Goal: Obtain resource: Download file/media

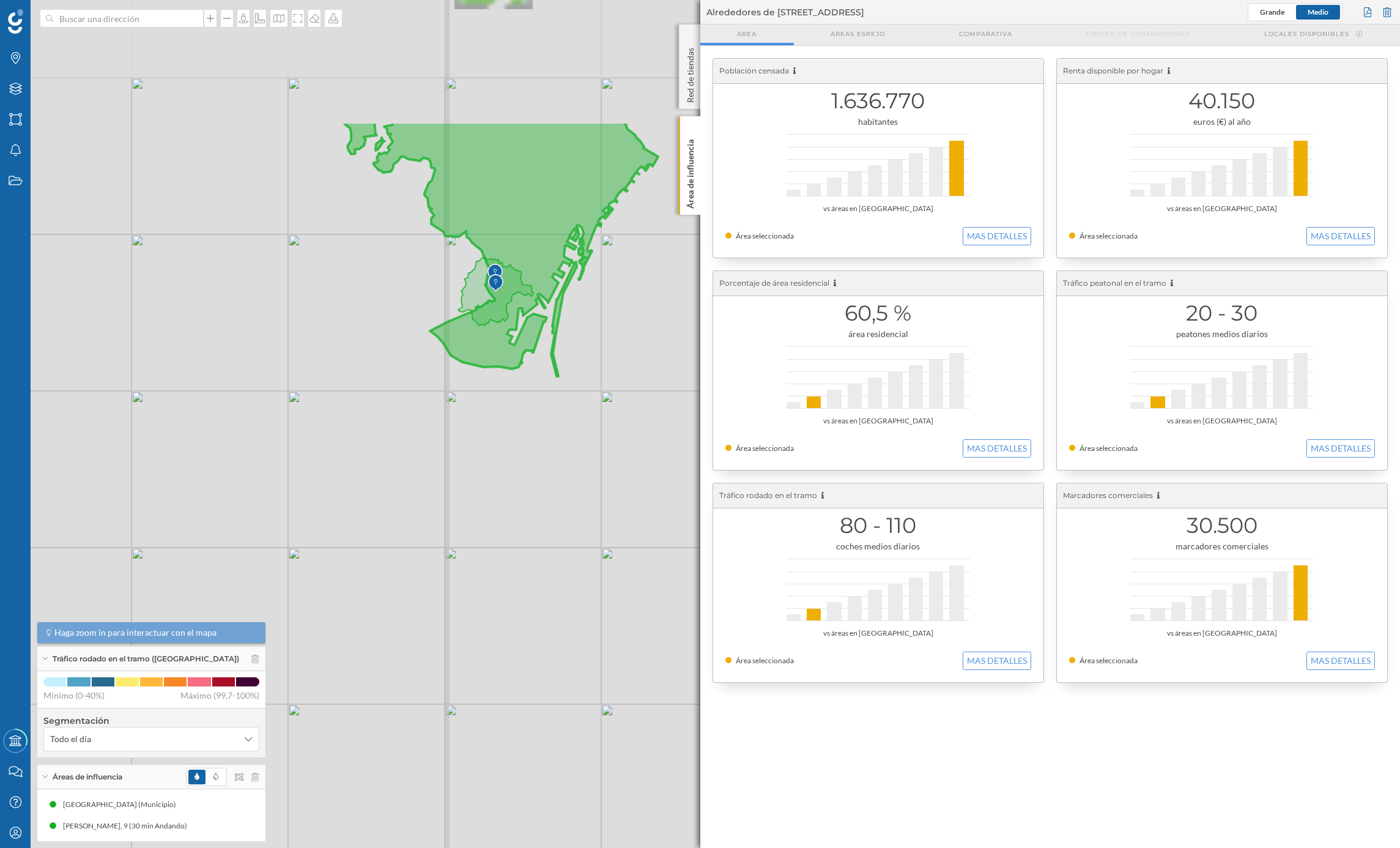
drag, startPoint x: 444, startPoint y: 296, endPoint x: 400, endPoint y: 505, distance: 213.6
click at [400, 505] on div "© Mapbox © OpenStreetMap Improve this map" at bounding box center [700, 424] width 1400 height 848
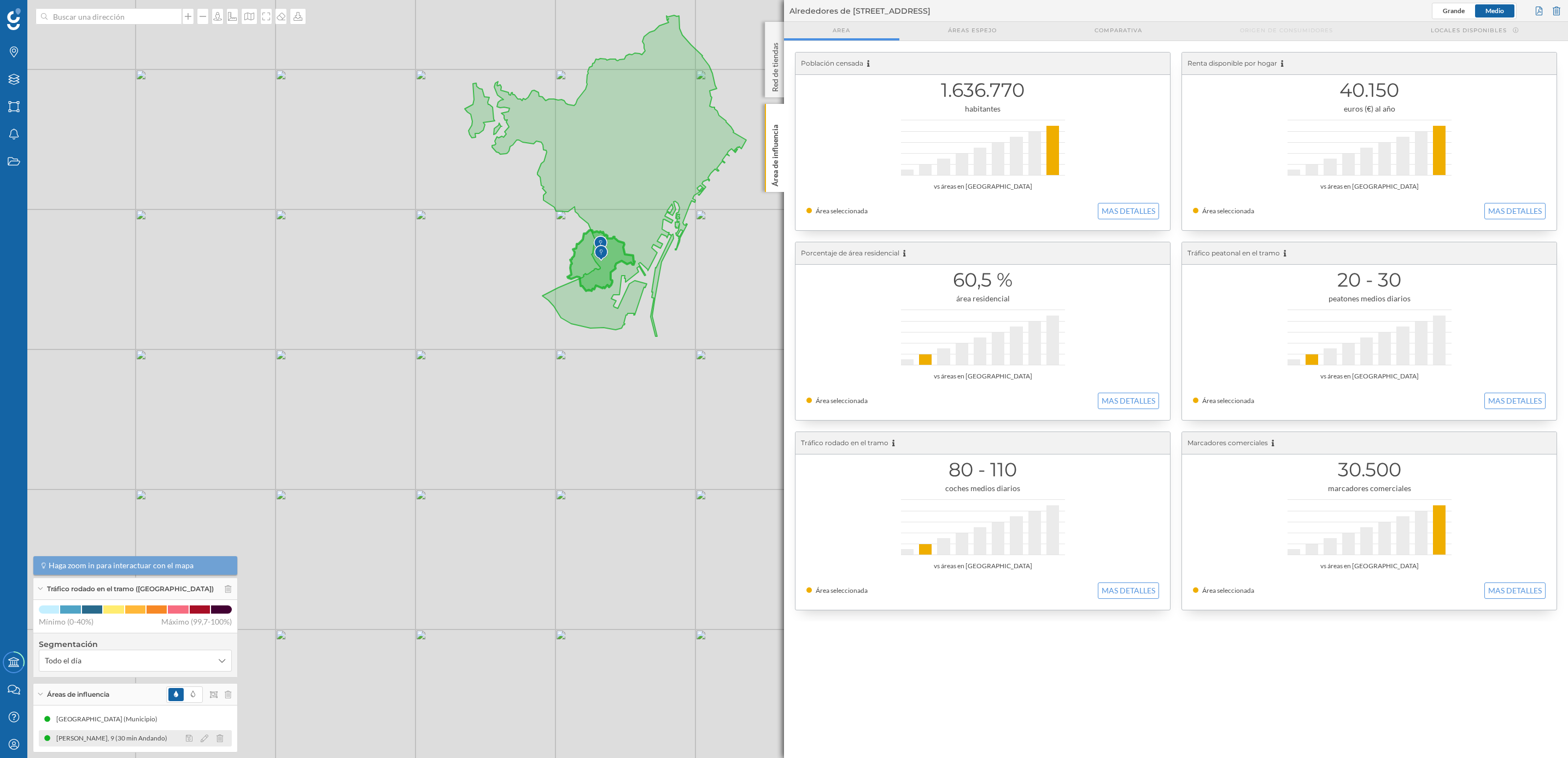
click at [80, 733] on div "[PERSON_NAME], 9 (30 min Andando)" at bounding box center [114, 739] width 116 height 11
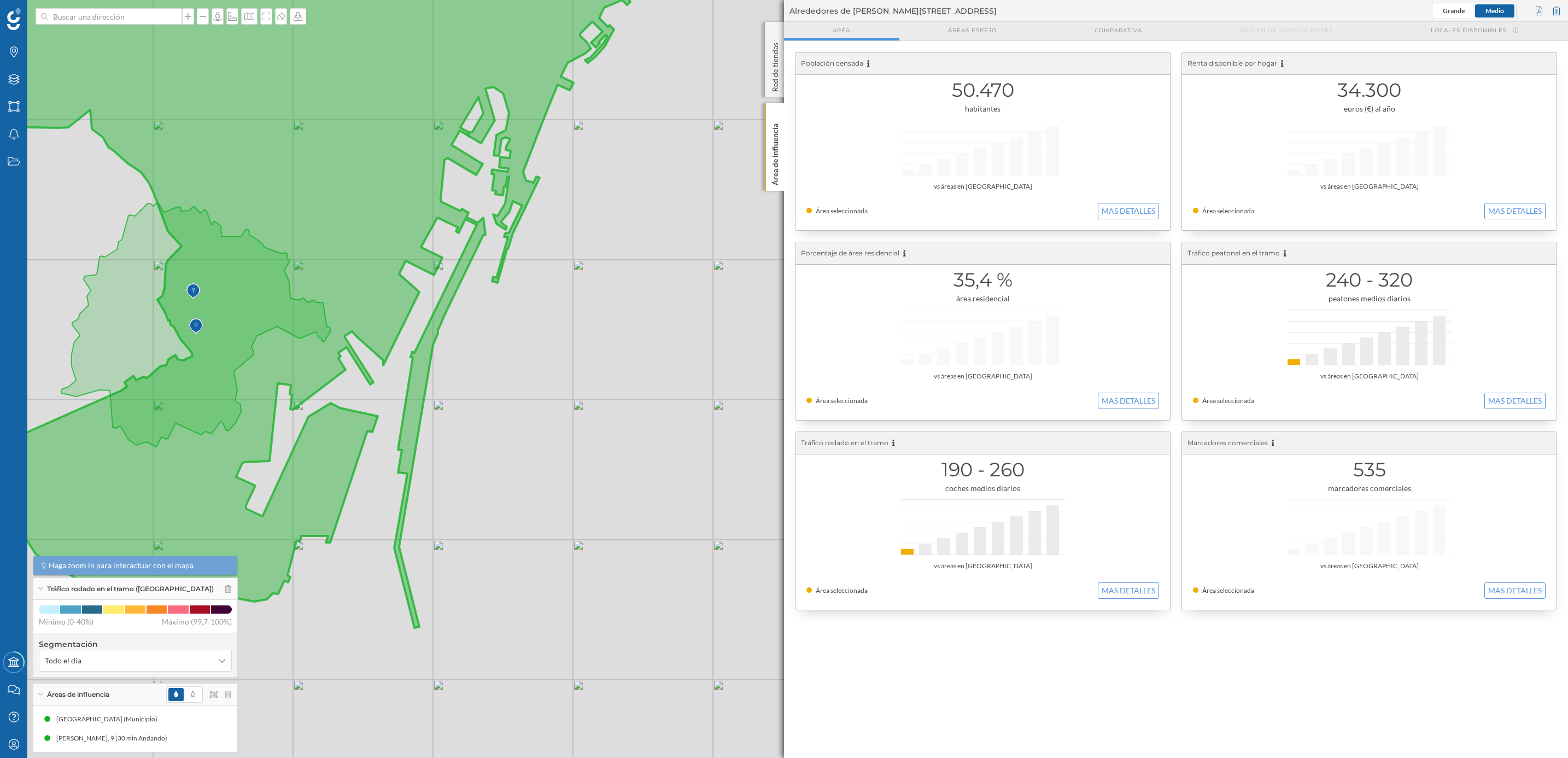
click at [281, 158] on icon at bounding box center [315, 275] width 750 height 706
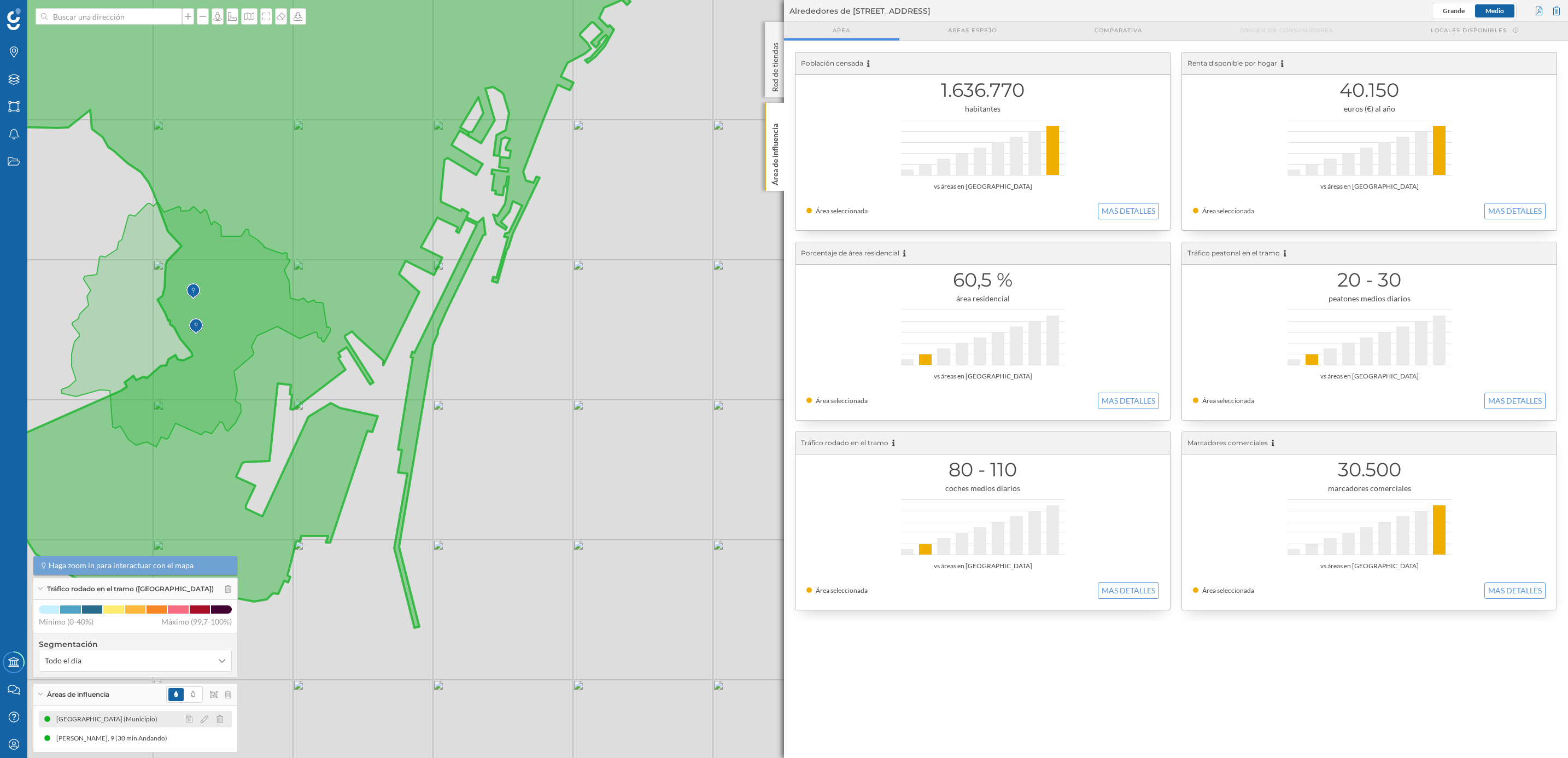
click at [220, 717] on div at bounding box center [208, 719] width 49 height 13
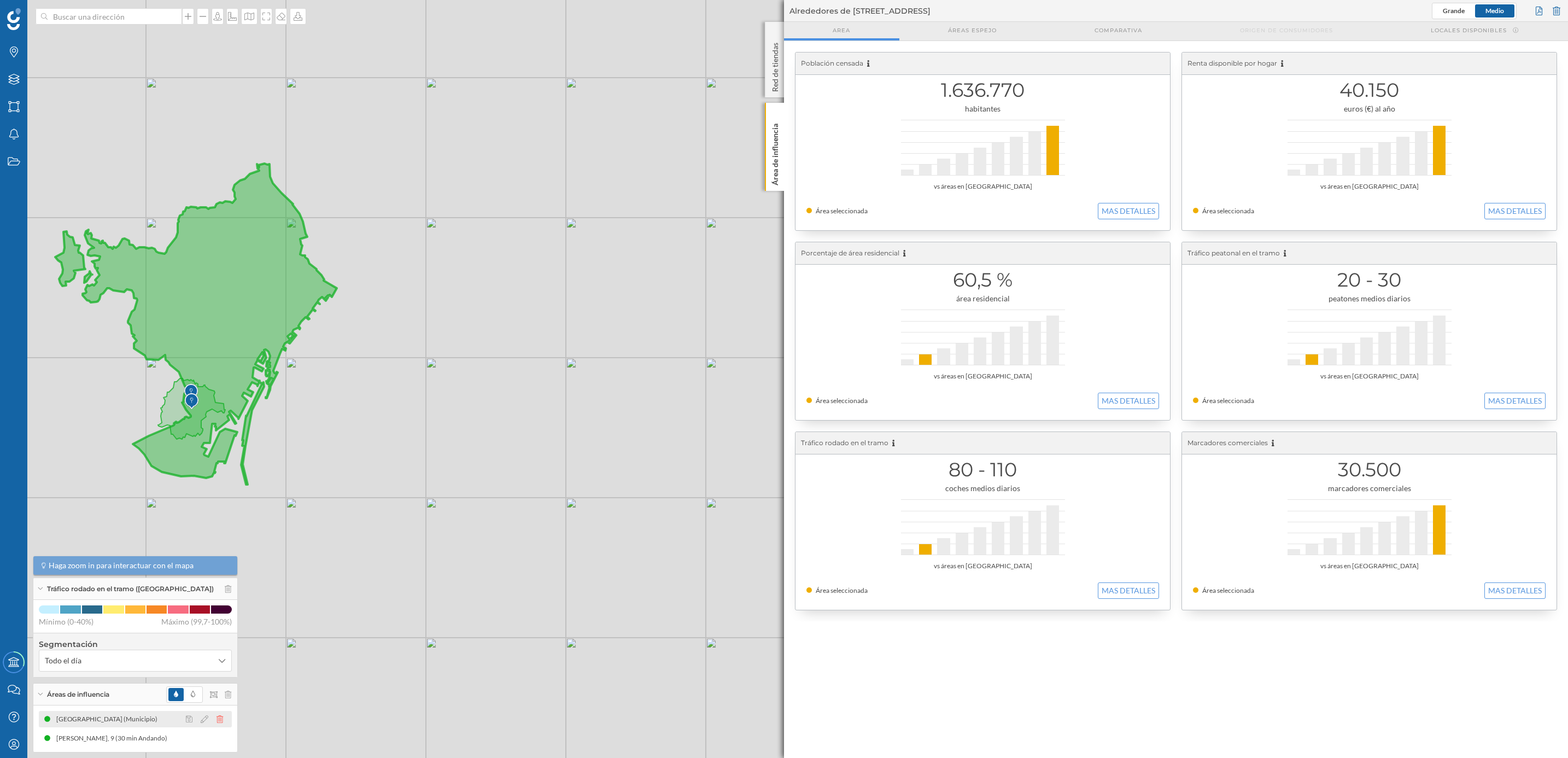
click at [217, 721] on icon at bounding box center [220, 719] width 7 height 8
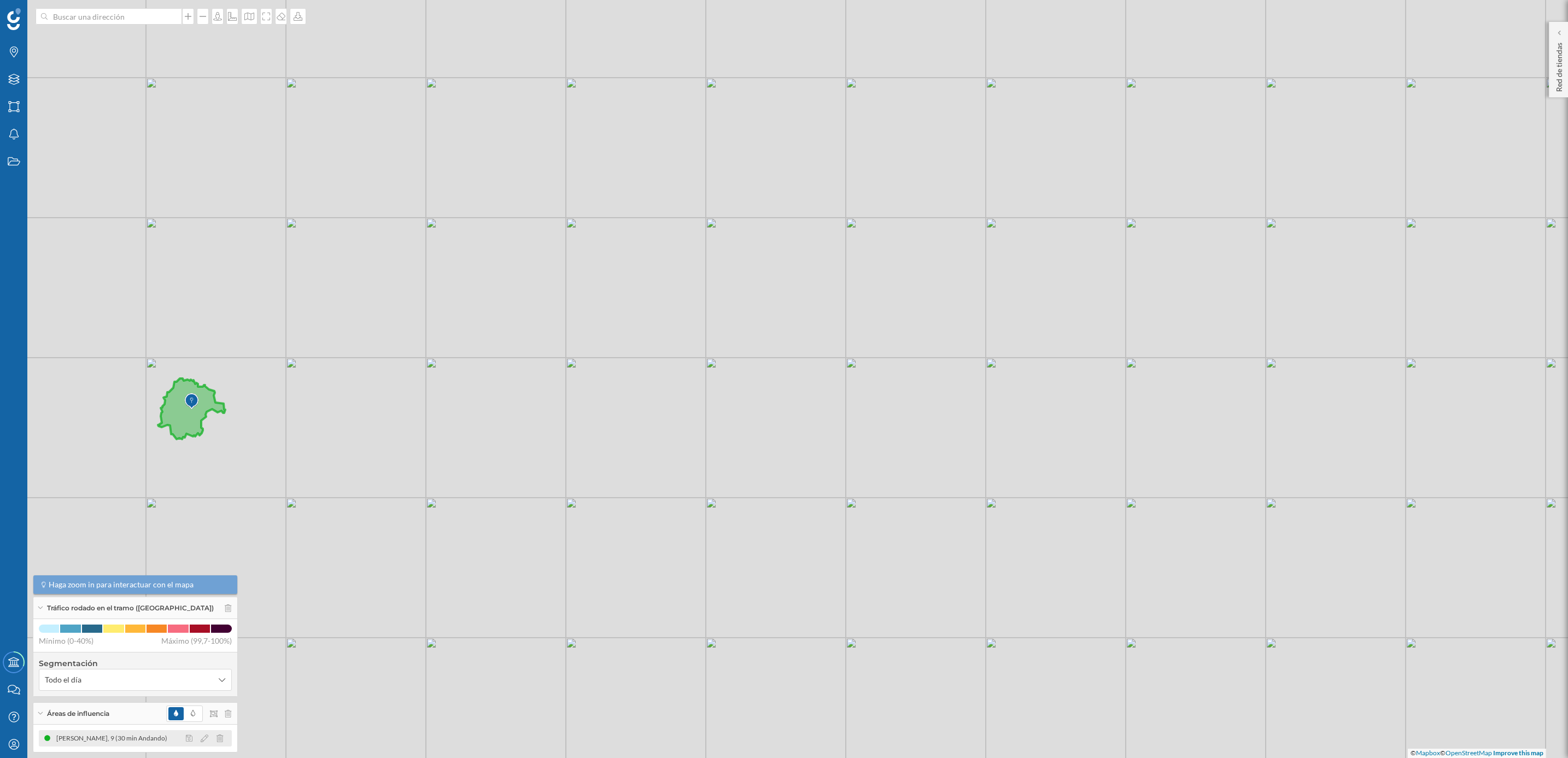
click at [123, 739] on div "[PERSON_NAME], 9 (30 min Andando)" at bounding box center [114, 739] width 116 height 11
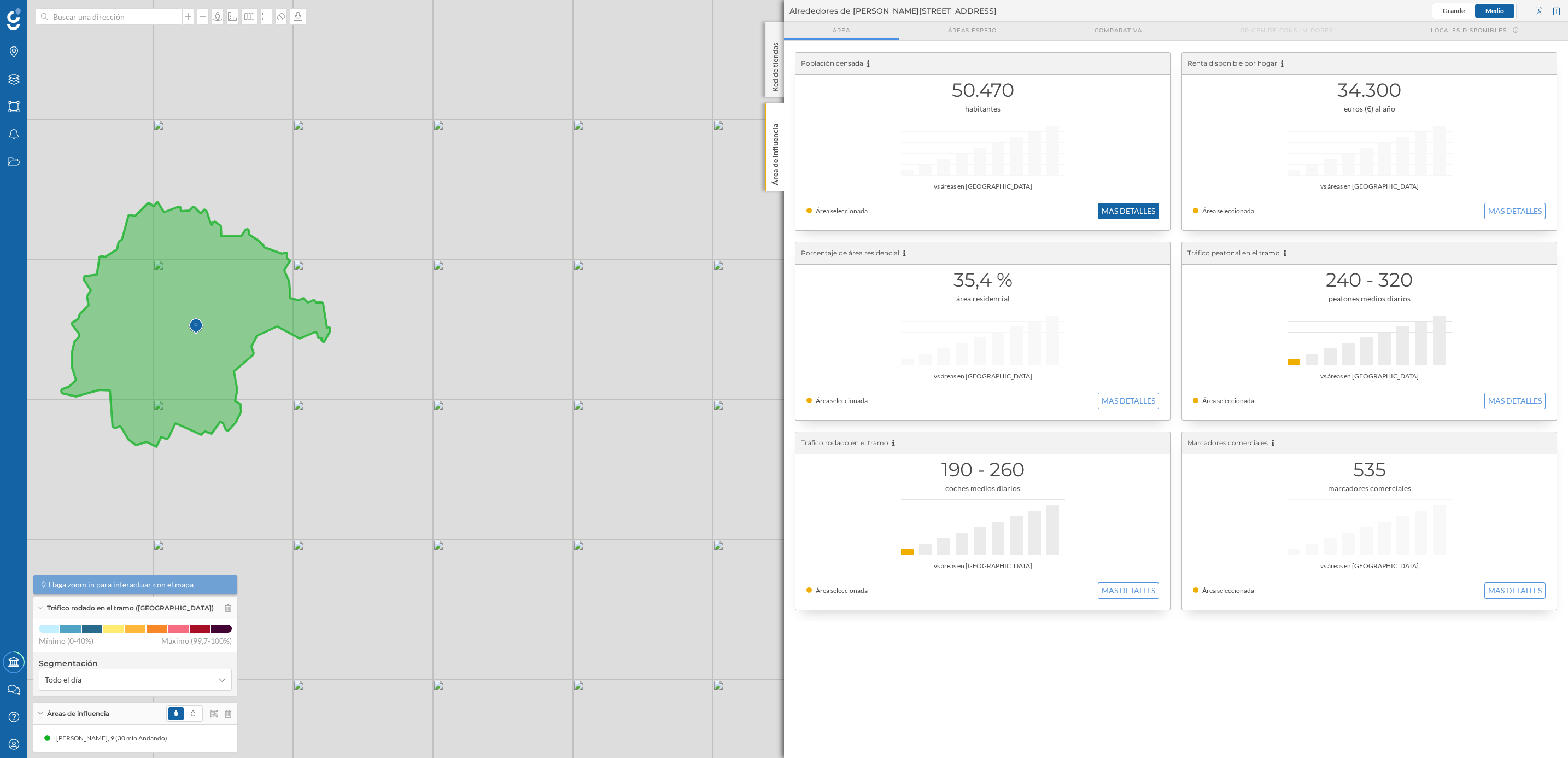
click at [1147, 207] on button "MAS DETALLES" at bounding box center [1129, 211] width 61 height 16
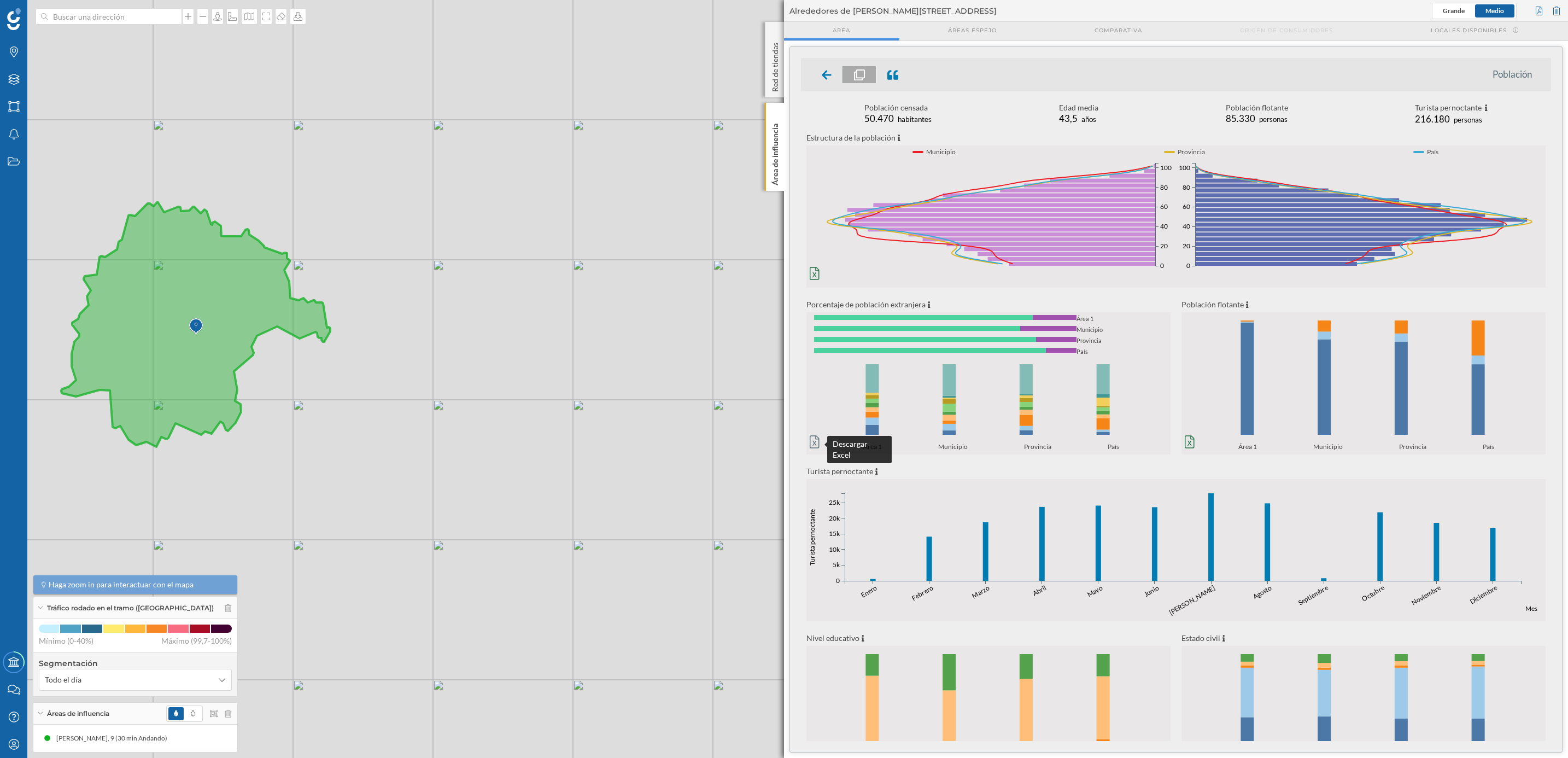
click at [814, 449] on icon at bounding box center [814, 442] width 10 height 13
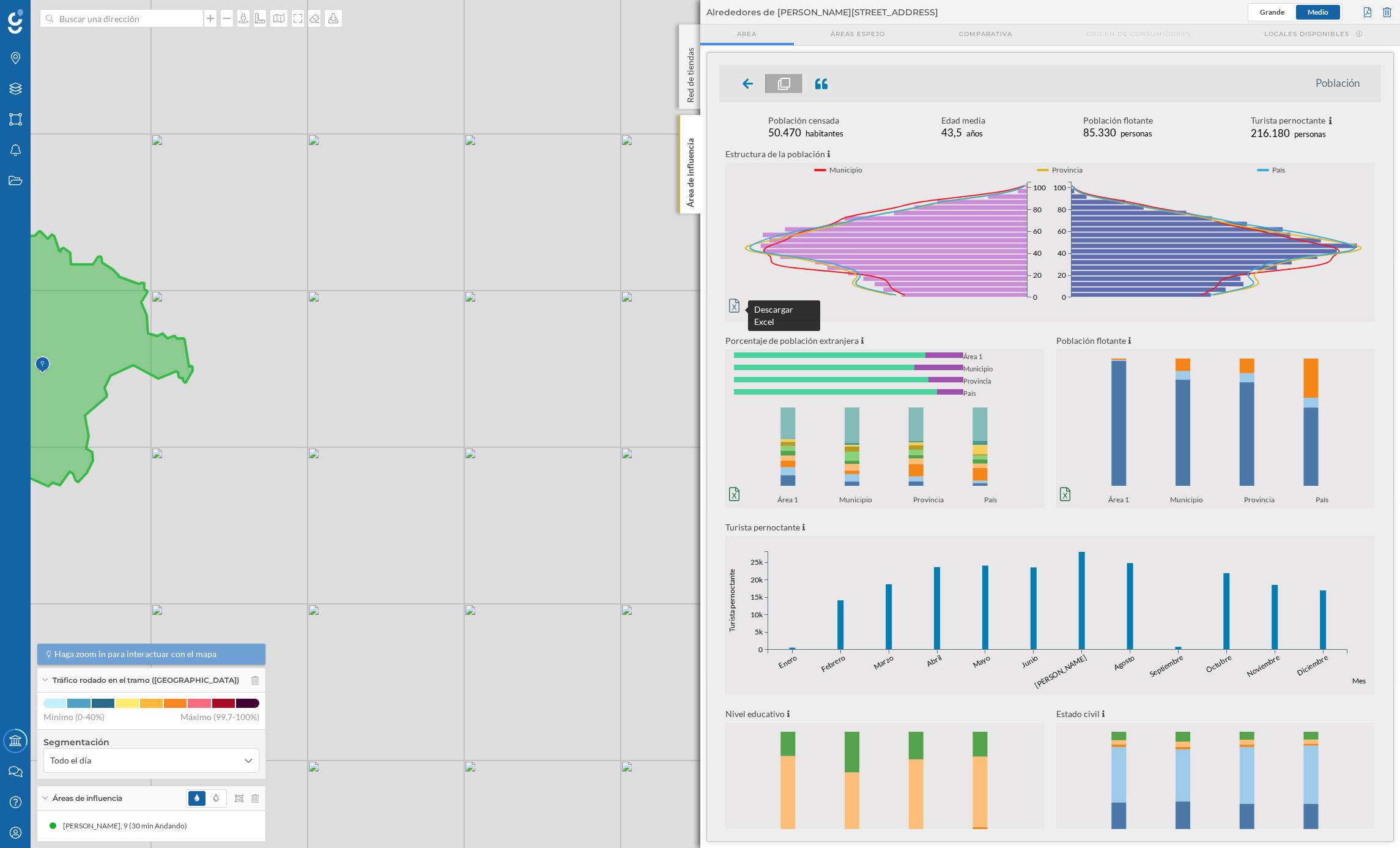
click at [734, 312] on icon at bounding box center [735, 306] width 11 height 15
